Goal: Information Seeking & Learning: Learn about a topic

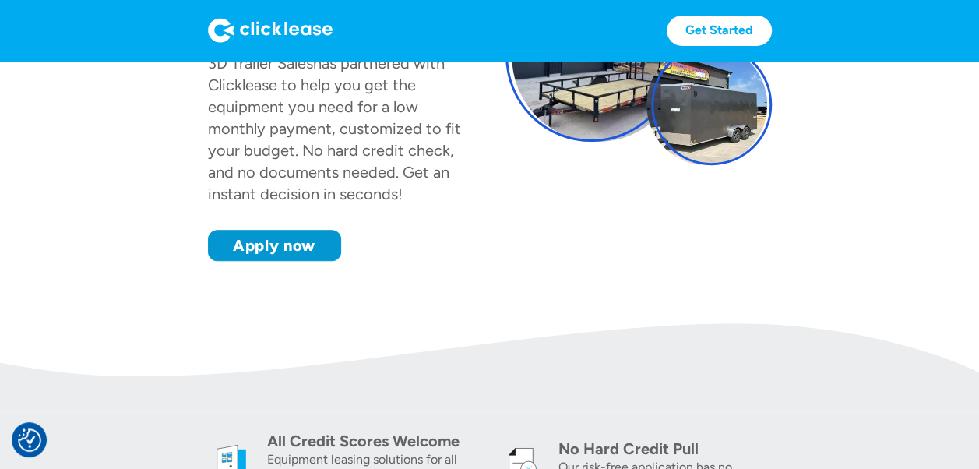
scroll to position [234, 0]
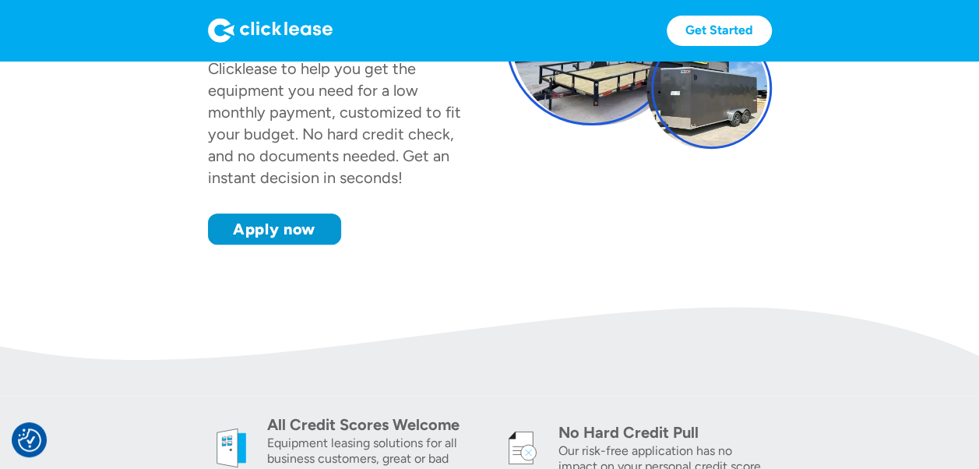
drag, startPoint x: 318, startPoint y: 231, endPoint x: 346, endPoint y: 246, distance: 32.1
click at [318, 229] on link "Apply now" at bounding box center [274, 228] width 133 height 31
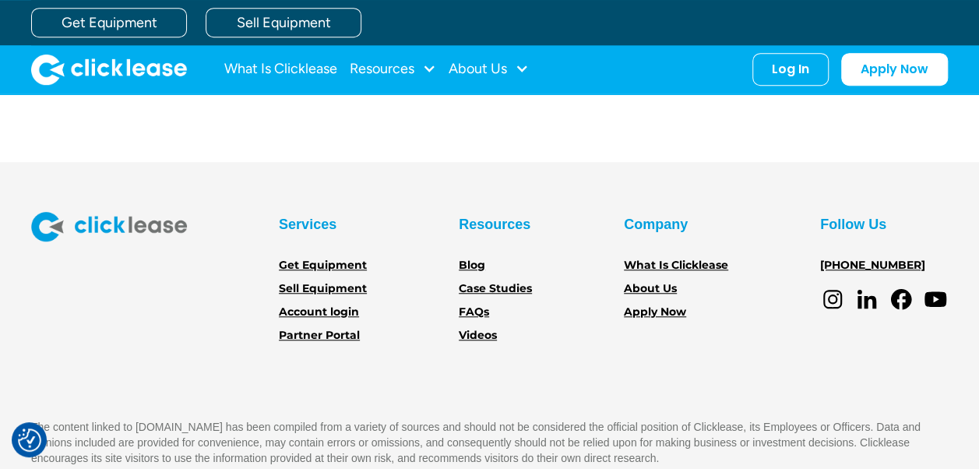
scroll to position [536, 0]
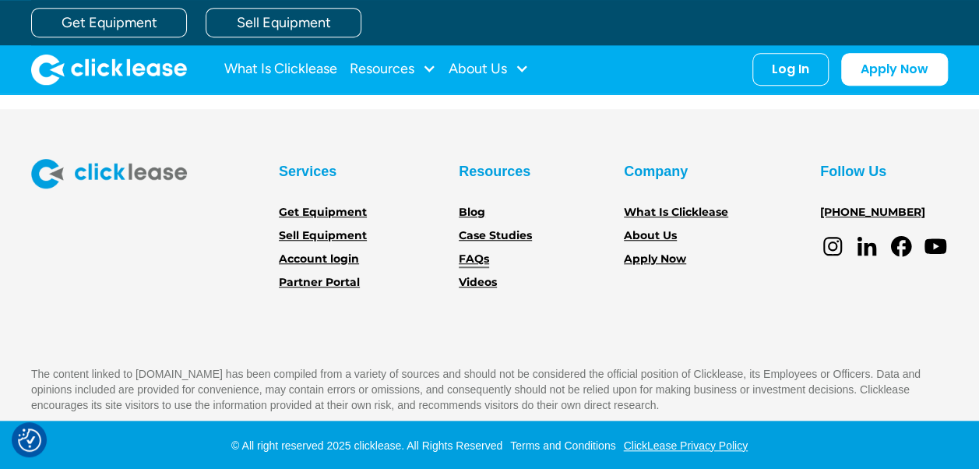
click at [465, 252] on link "FAQs" at bounding box center [474, 259] width 30 height 17
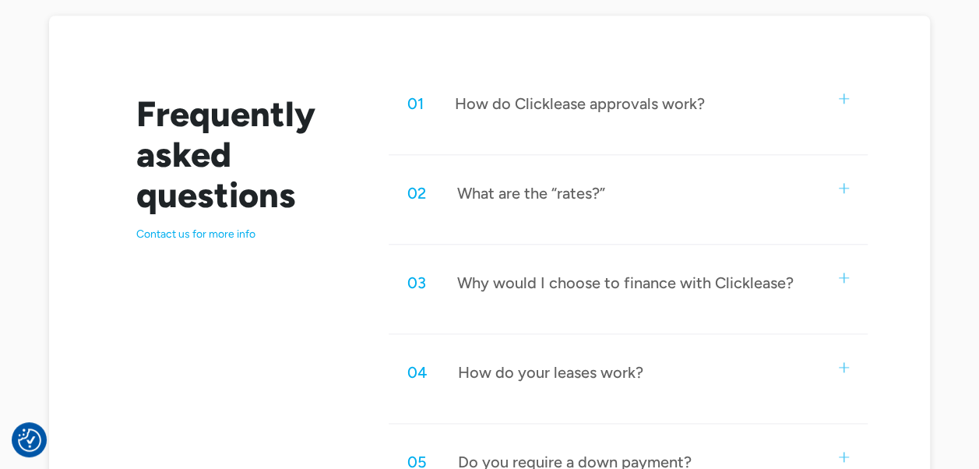
scroll to position [857, 0]
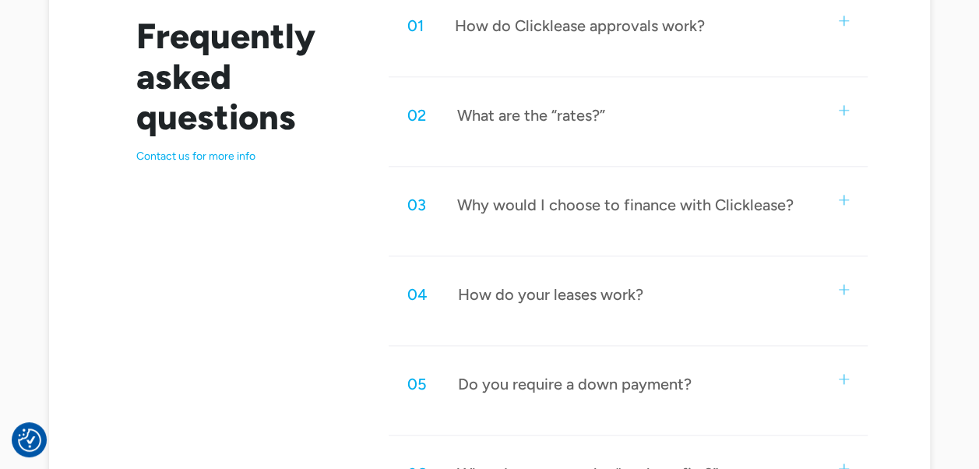
click at [610, 105] on div "02 What are the “rates?”" at bounding box center [629, 115] width 480 height 51
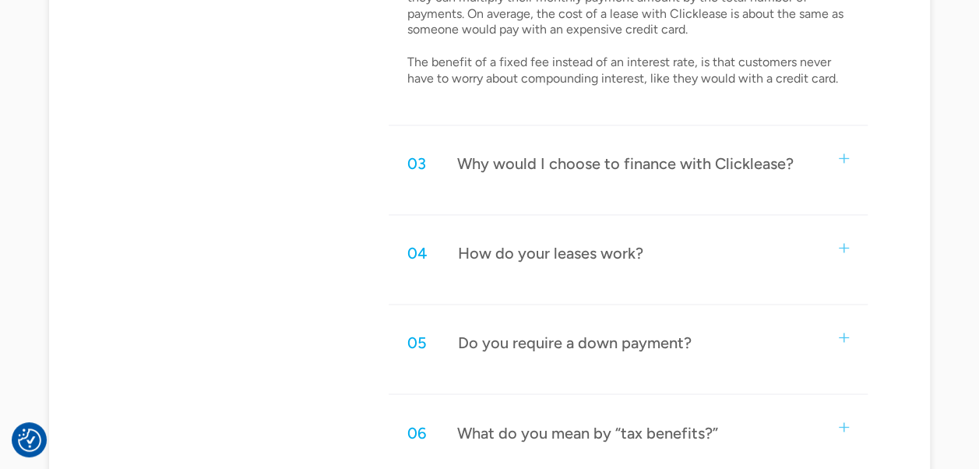
scroll to position [1091, 0]
click at [620, 158] on div "Why would I choose to finance with Clicklease?" at bounding box center [625, 162] width 337 height 20
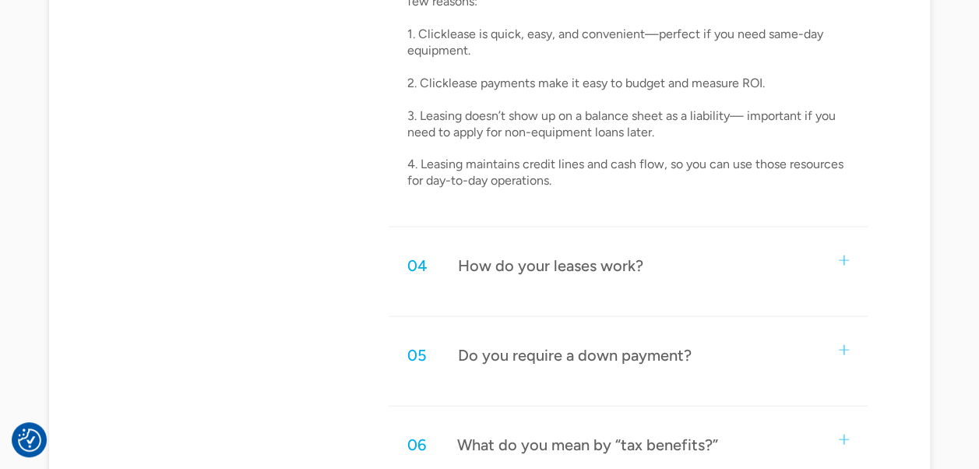
scroll to position [1480, 0]
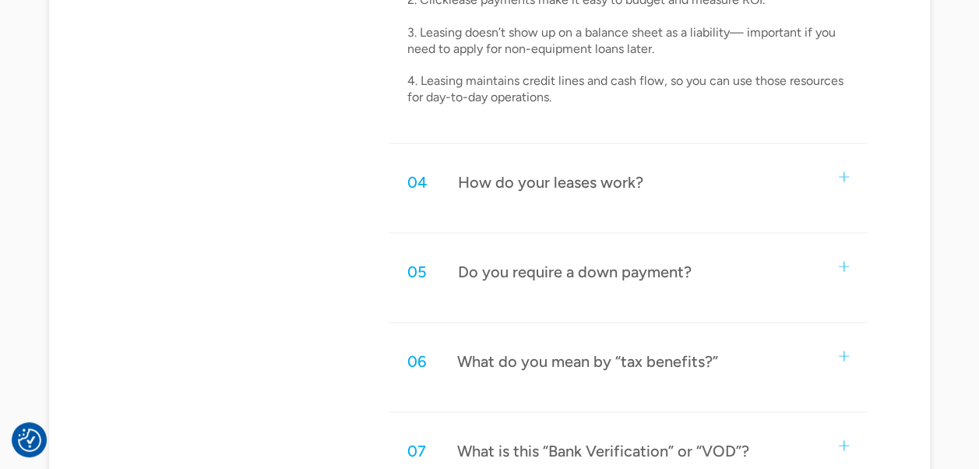
click at [608, 188] on div "How do your leases work?" at bounding box center [550, 182] width 185 height 20
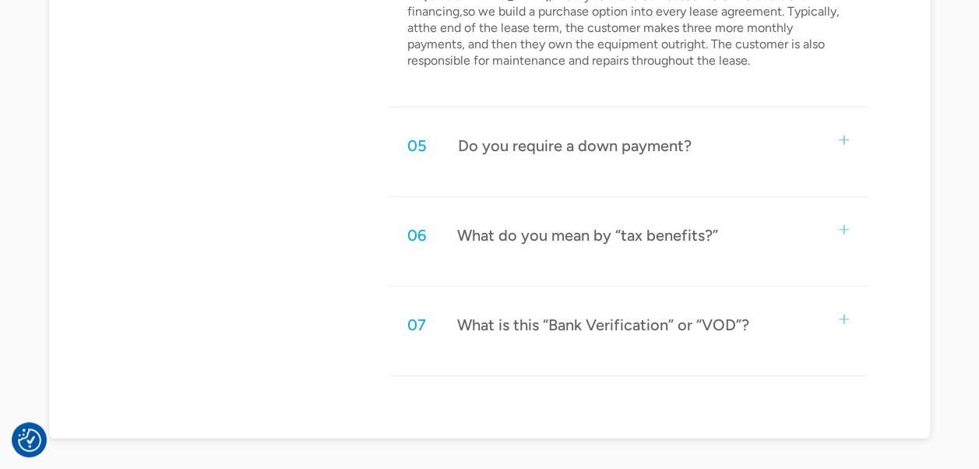
scroll to position [1948, 0]
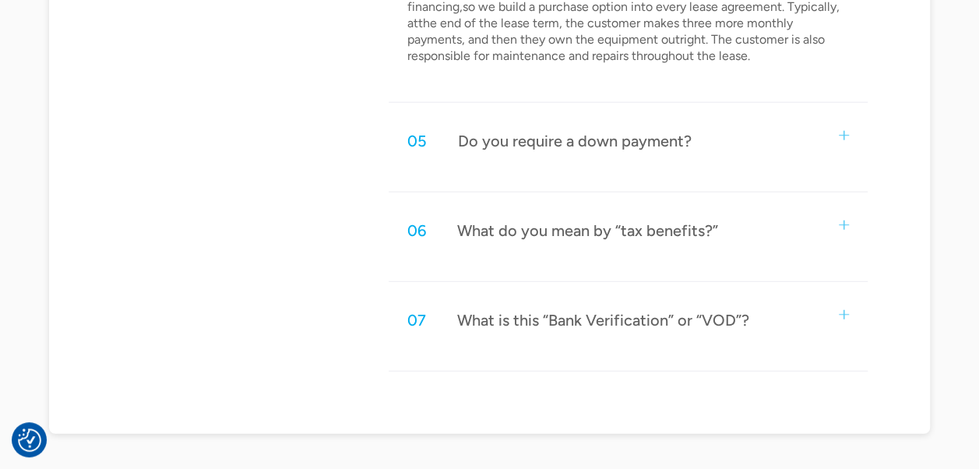
click at [619, 131] on div "Do you require a down payment?" at bounding box center [575, 141] width 234 height 20
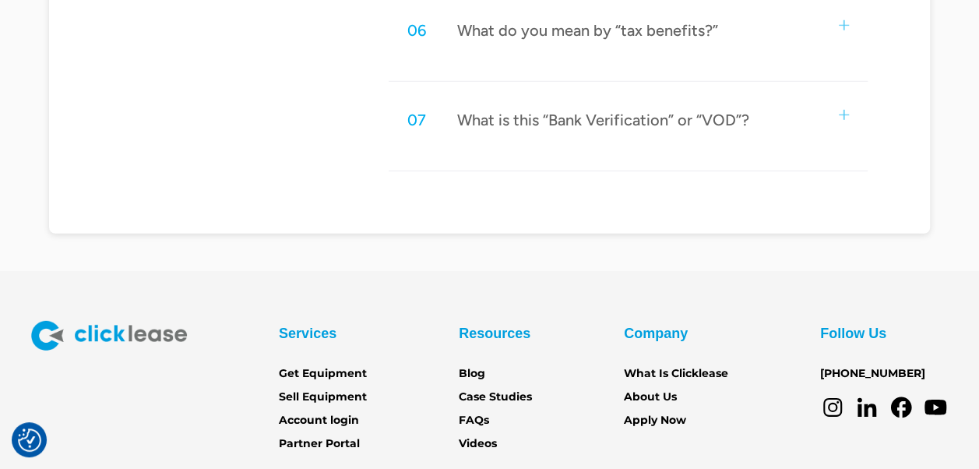
scroll to position [2259, 0]
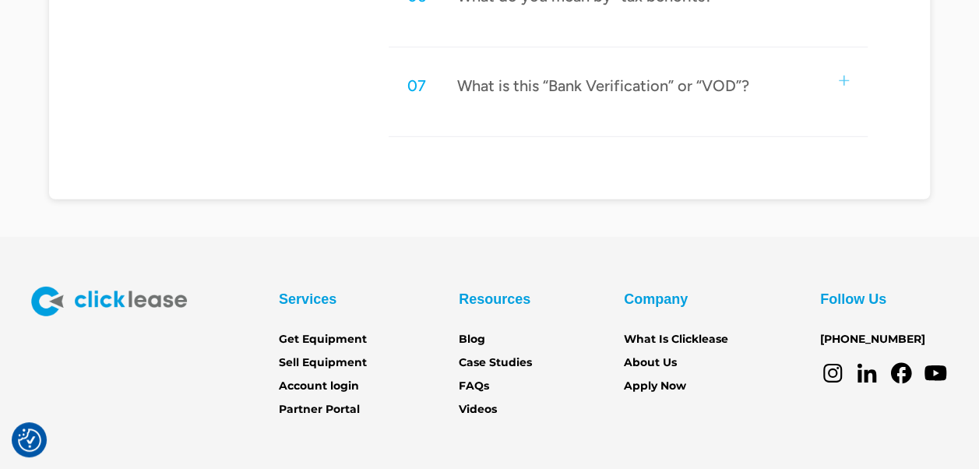
click at [623, 83] on div "What is this “Bank Verification” or “VOD”?" at bounding box center [603, 86] width 292 height 20
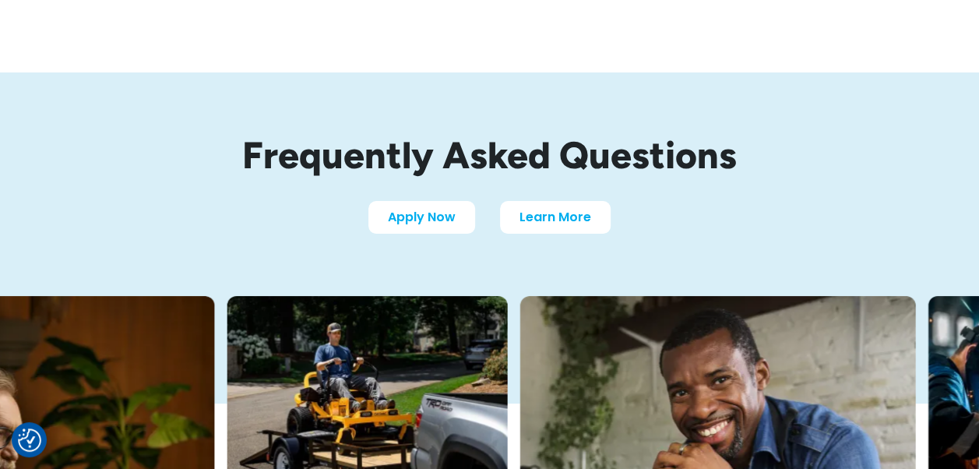
scroll to position [0, 0]
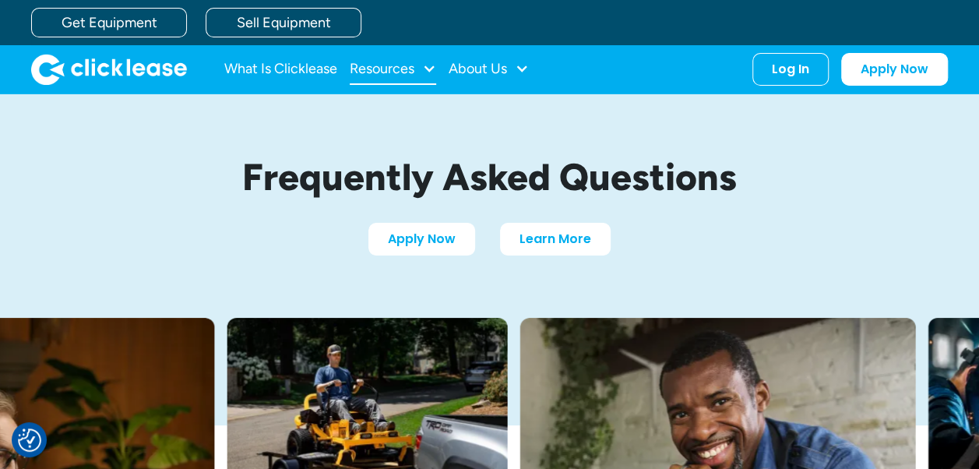
click at [383, 69] on div "Resources" at bounding box center [382, 69] width 65 height 0
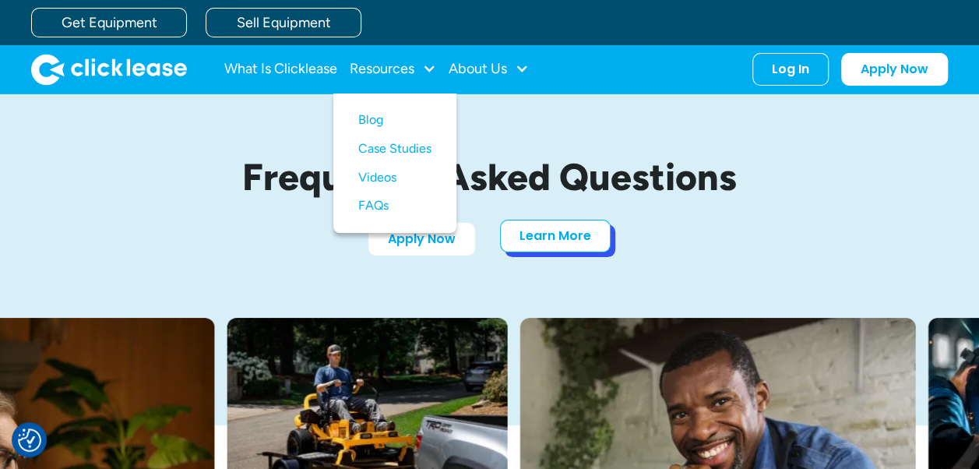
click at [552, 246] on link "Learn More" at bounding box center [555, 236] width 111 height 33
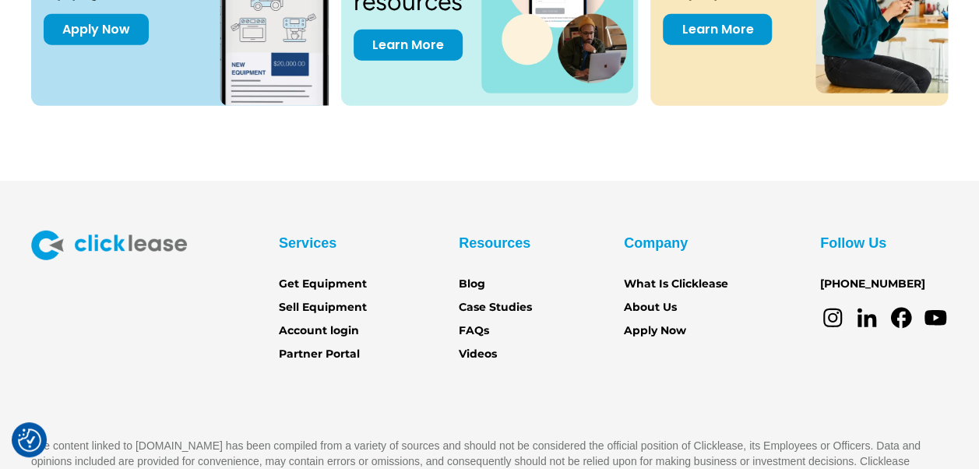
scroll to position [2259, 0]
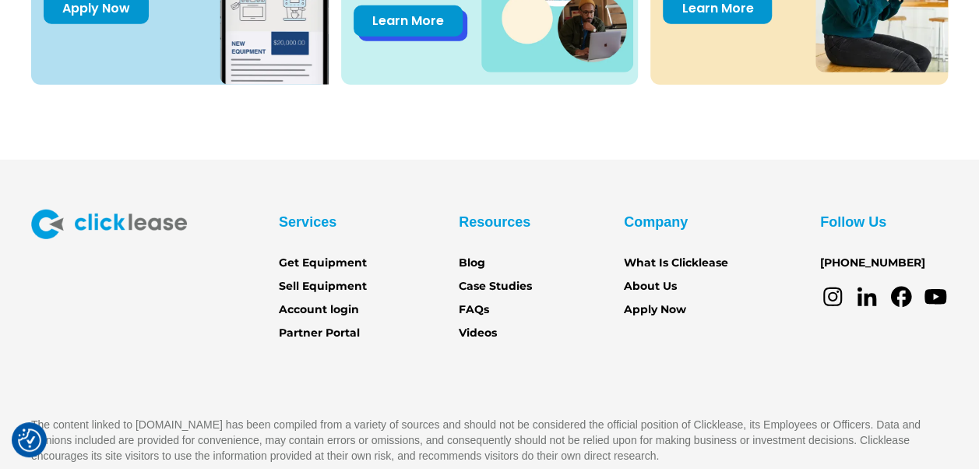
click at [442, 12] on link "Learn More" at bounding box center [408, 20] width 109 height 31
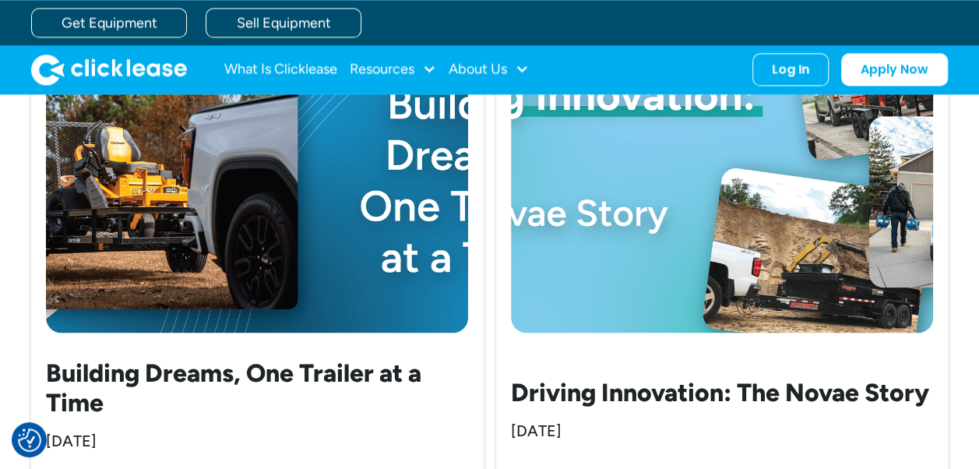
scroll to position [1558, 0]
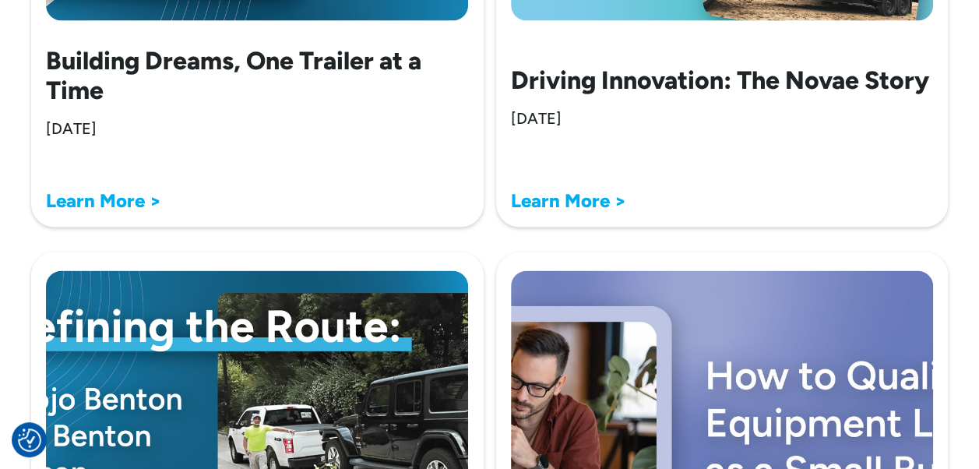
click at [79, 199] on strong "Learn More >" at bounding box center [103, 200] width 115 height 23
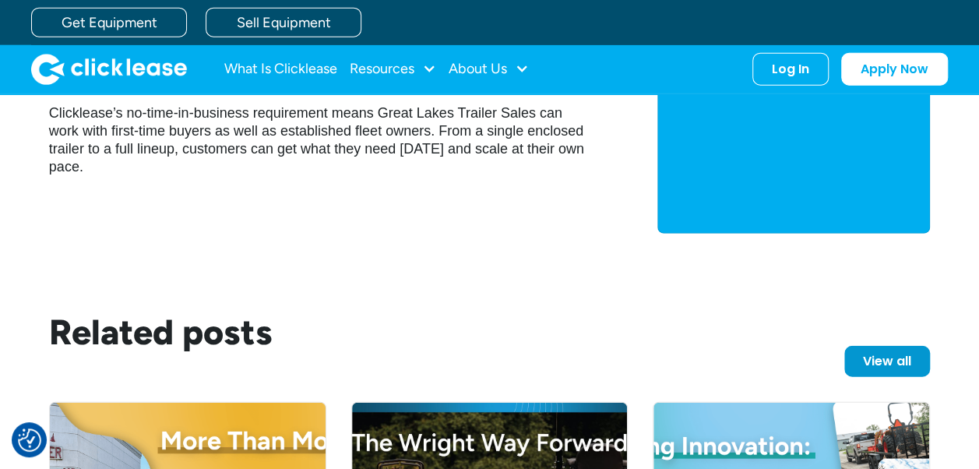
scroll to position [1948, 0]
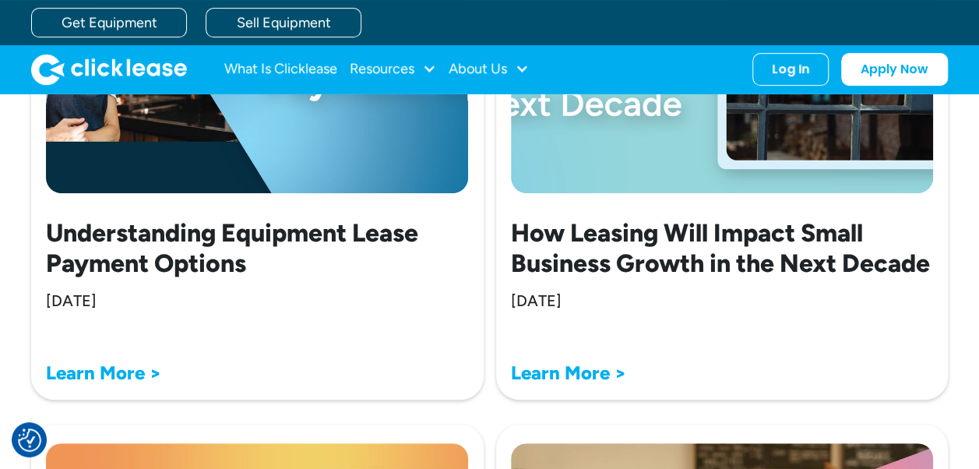
scroll to position [3117, 0]
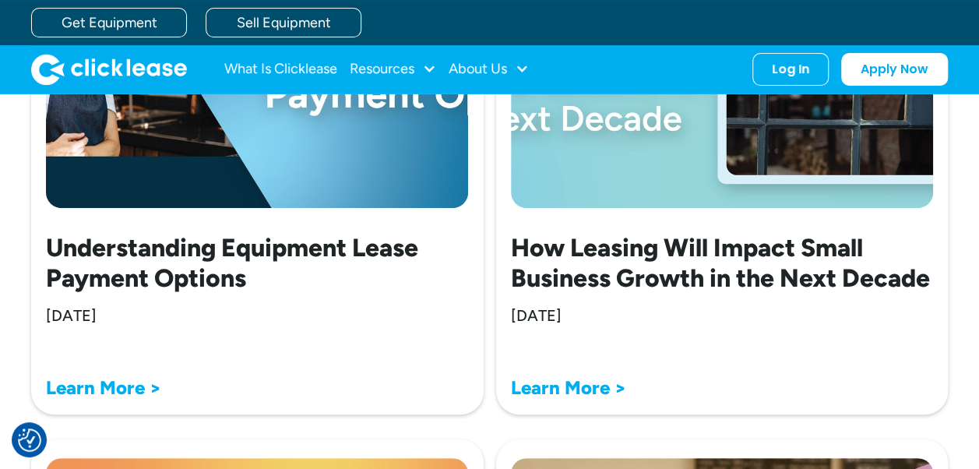
click at [266, 257] on h2 "Understanding Equipment Lease Payment Options" at bounding box center [257, 263] width 422 height 60
click at [84, 393] on strong "Learn More >" at bounding box center [103, 387] width 115 height 23
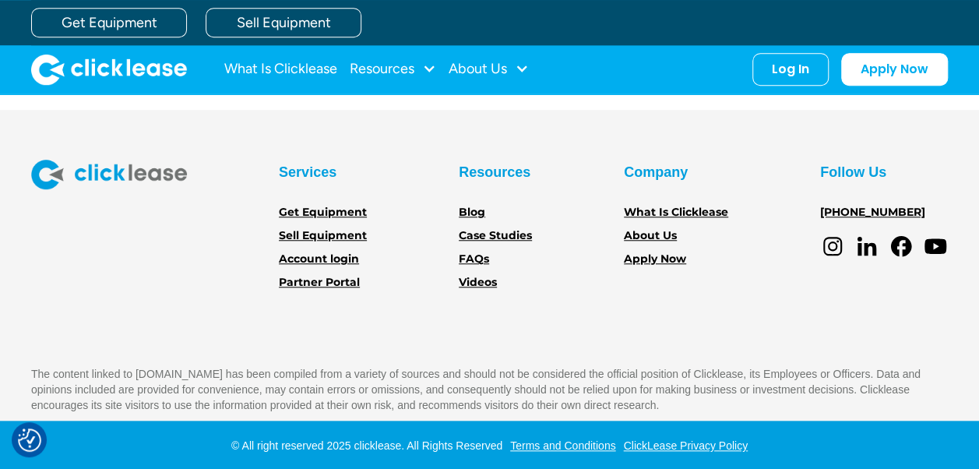
scroll to position [3508, 0]
click at [653, 231] on link "About Us" at bounding box center [650, 236] width 53 height 17
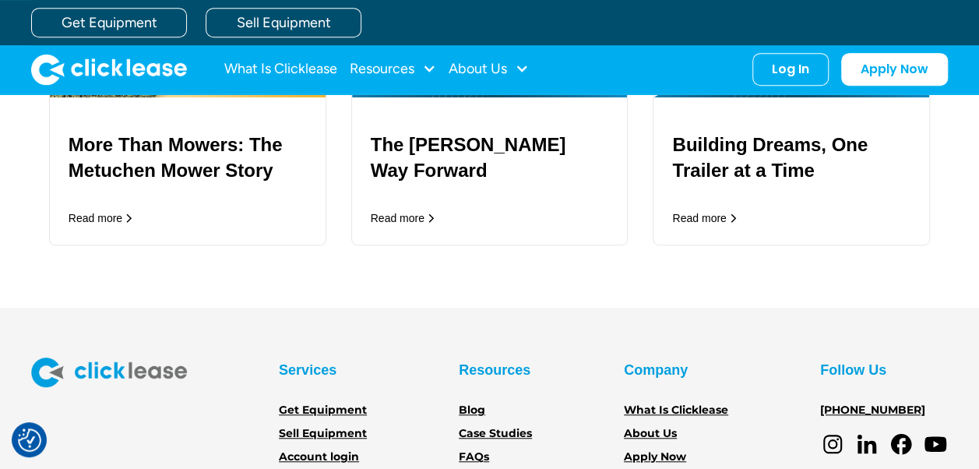
scroll to position [3508, 0]
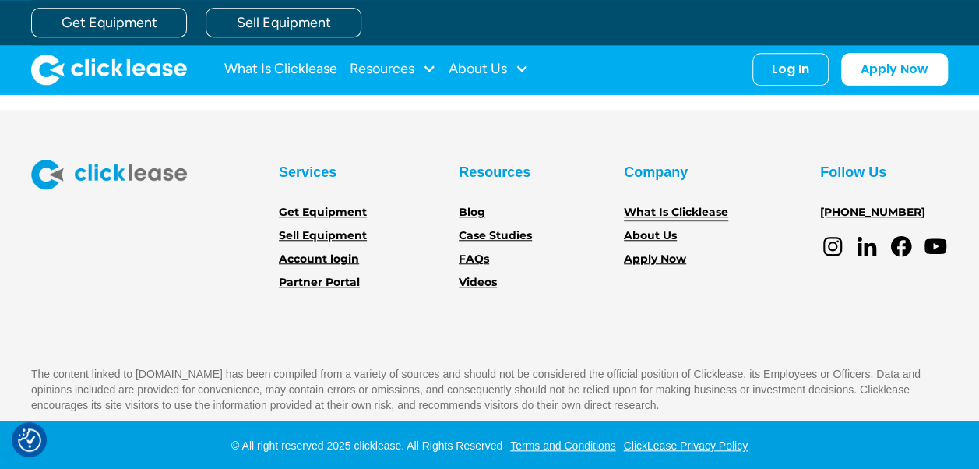
click at [684, 205] on link "What Is Clicklease" at bounding box center [676, 212] width 104 height 17
